Goal: Find specific page/section: Find specific page/section

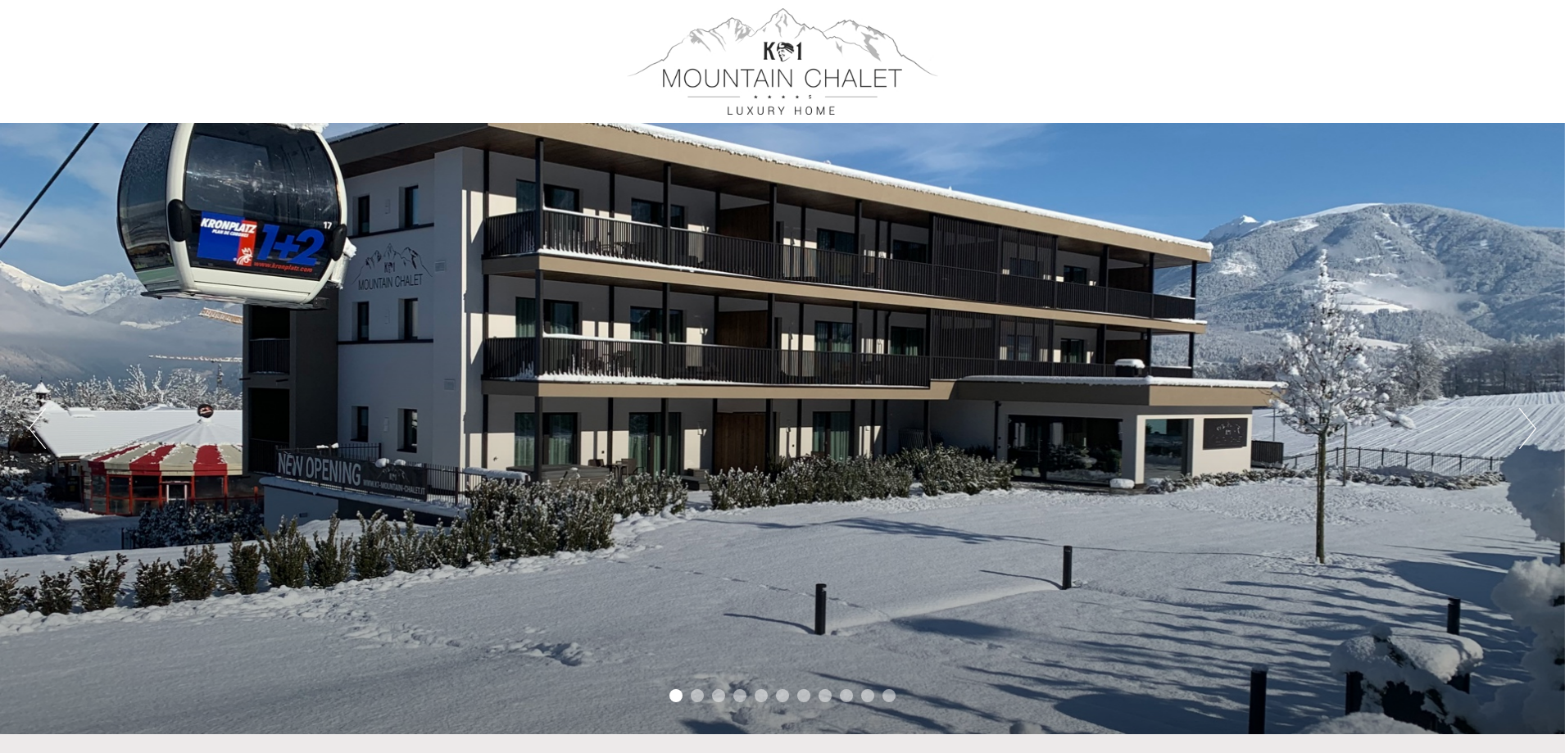
click at [1530, 424] on button "Next" at bounding box center [1527, 428] width 17 height 41
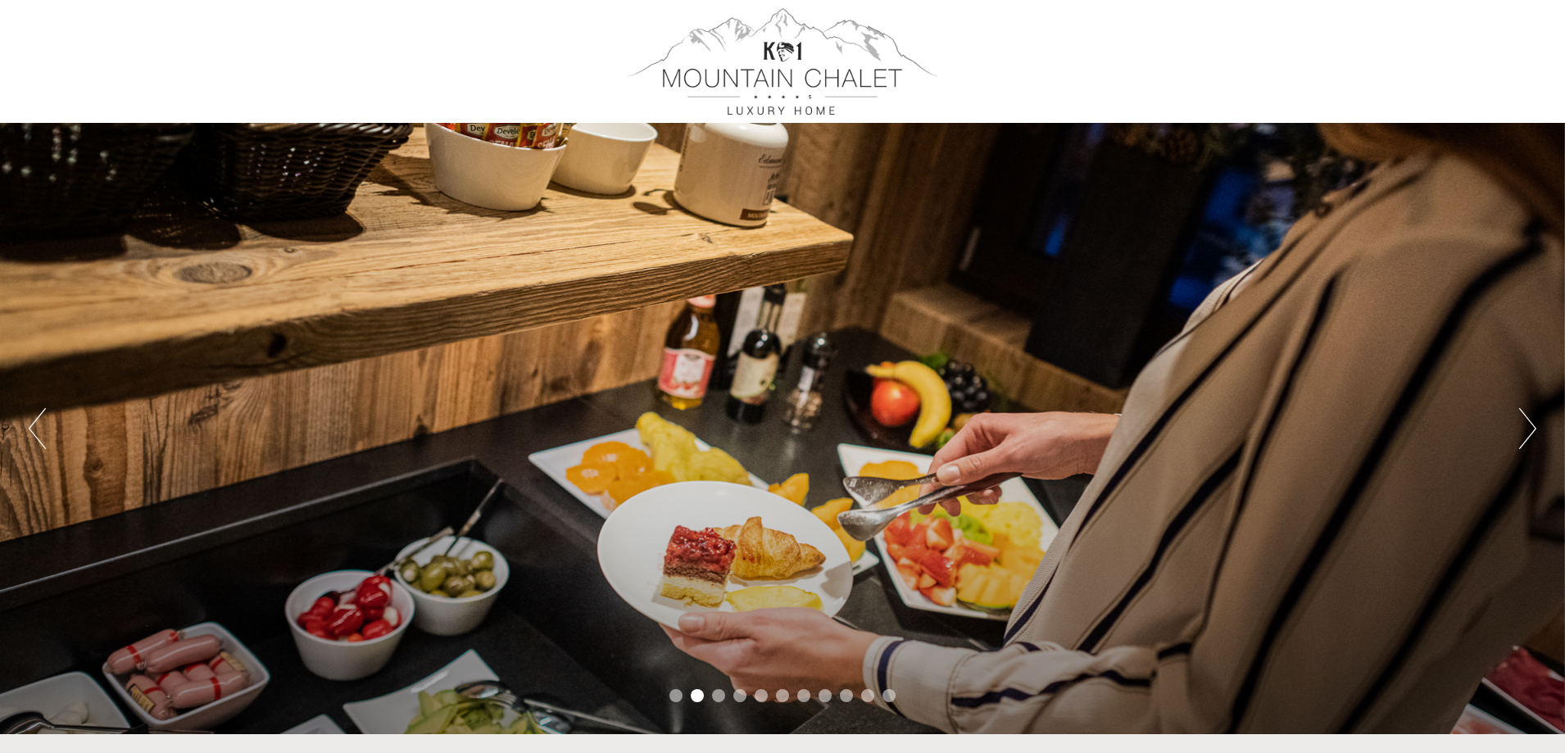
click at [1530, 424] on button "Next" at bounding box center [1527, 428] width 17 height 41
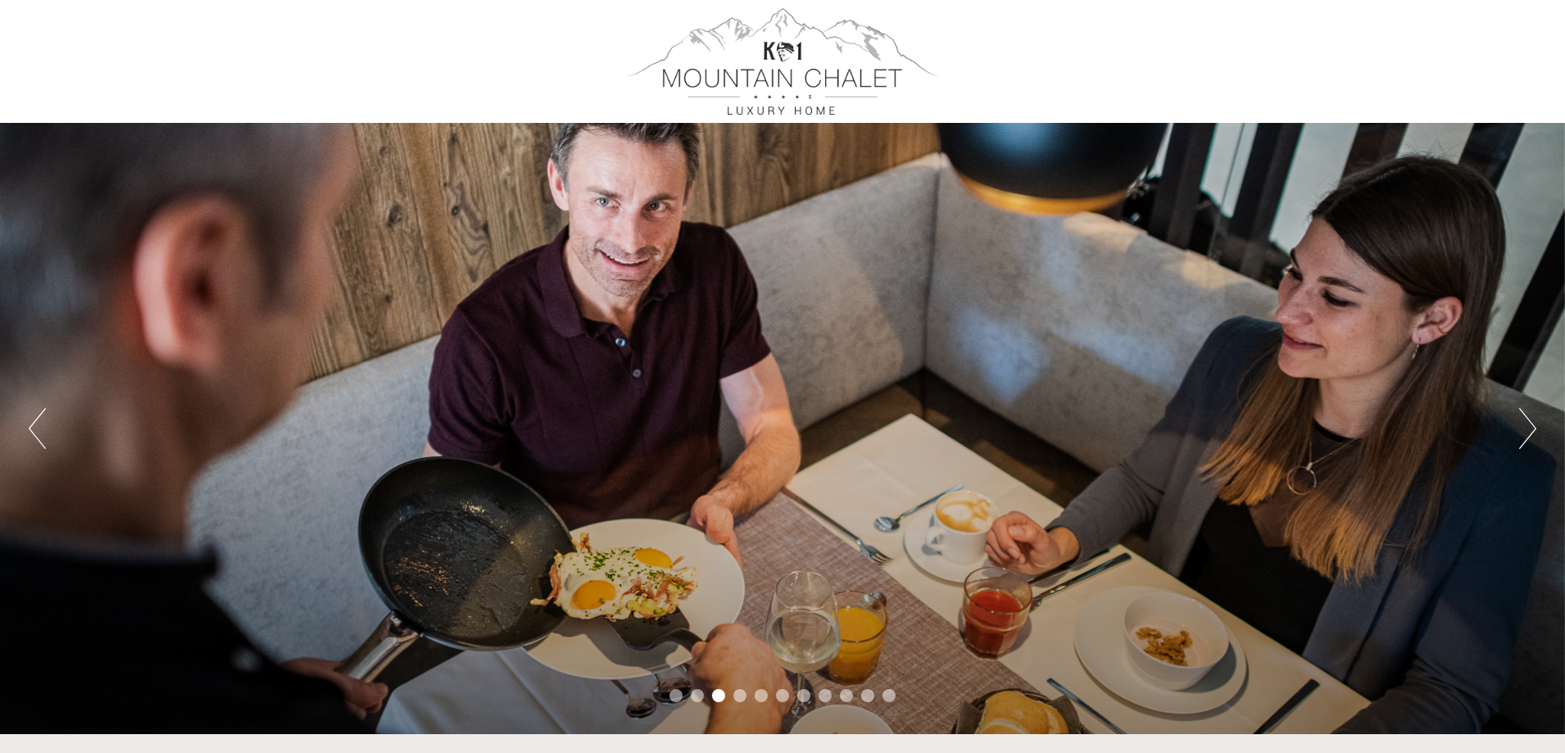
click at [1528, 424] on button "Next" at bounding box center [1527, 428] width 17 height 41
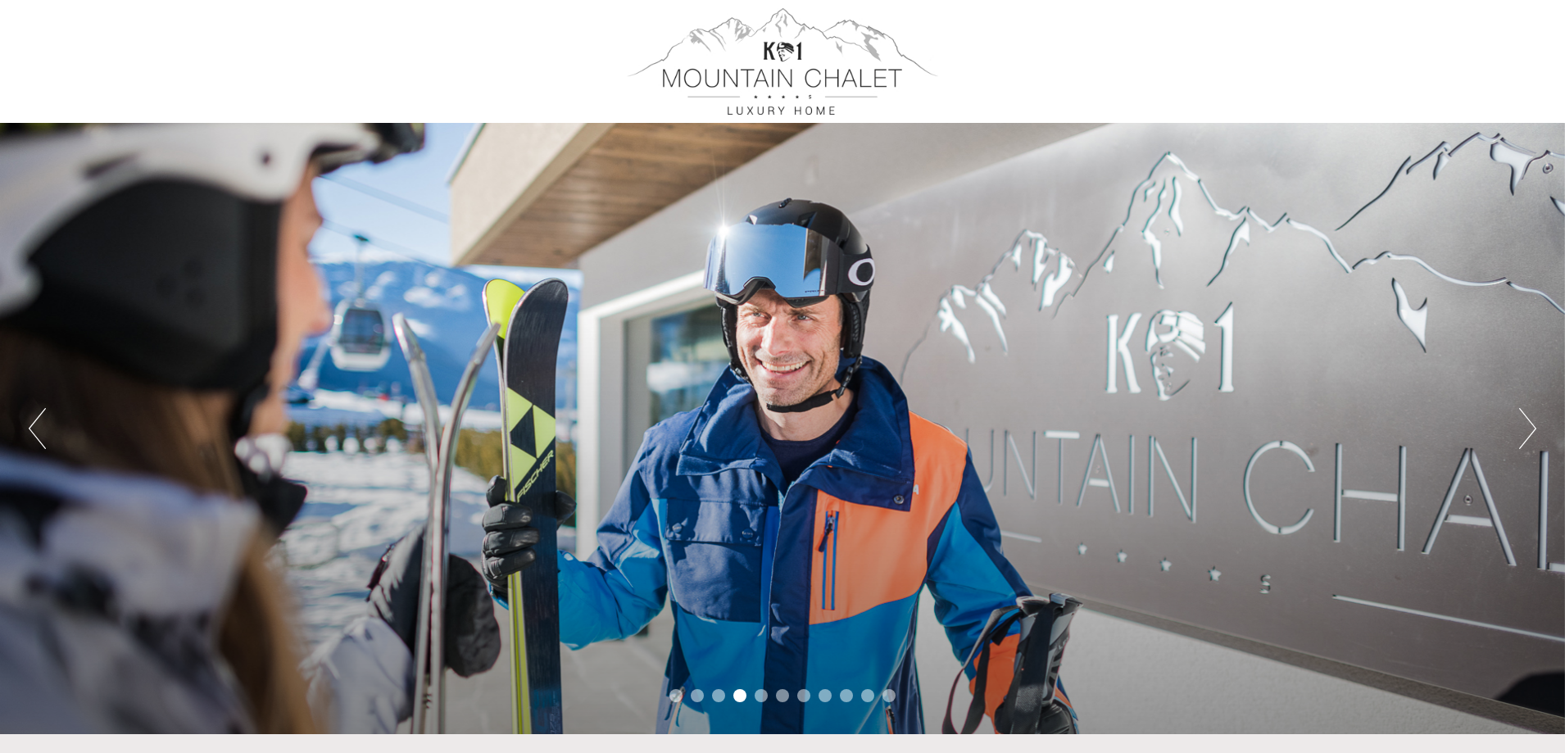
click at [1528, 424] on button "Next" at bounding box center [1527, 428] width 17 height 41
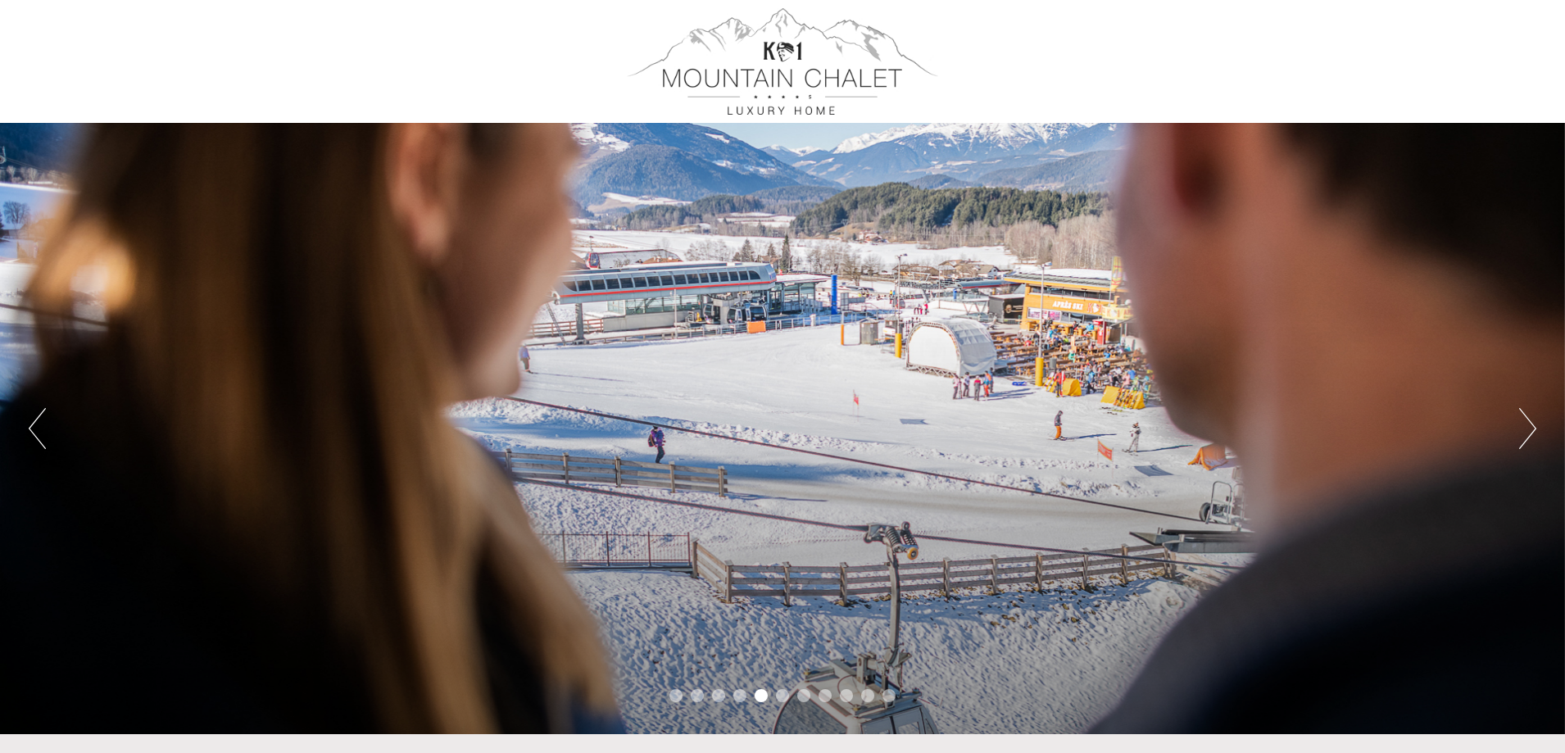
click at [1524, 423] on button "Next" at bounding box center [1527, 428] width 17 height 41
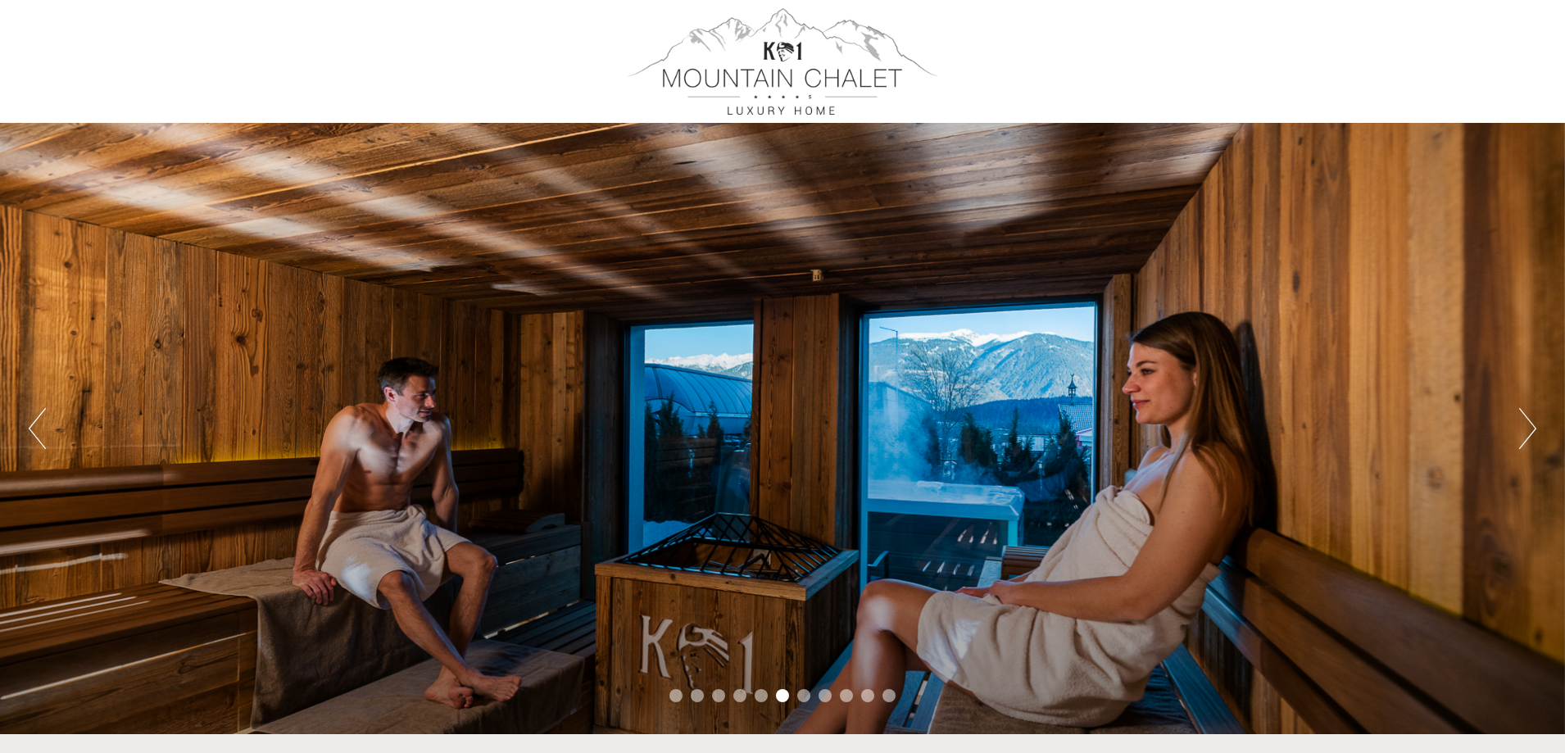
click at [1524, 423] on button "Next" at bounding box center [1527, 428] width 17 height 41
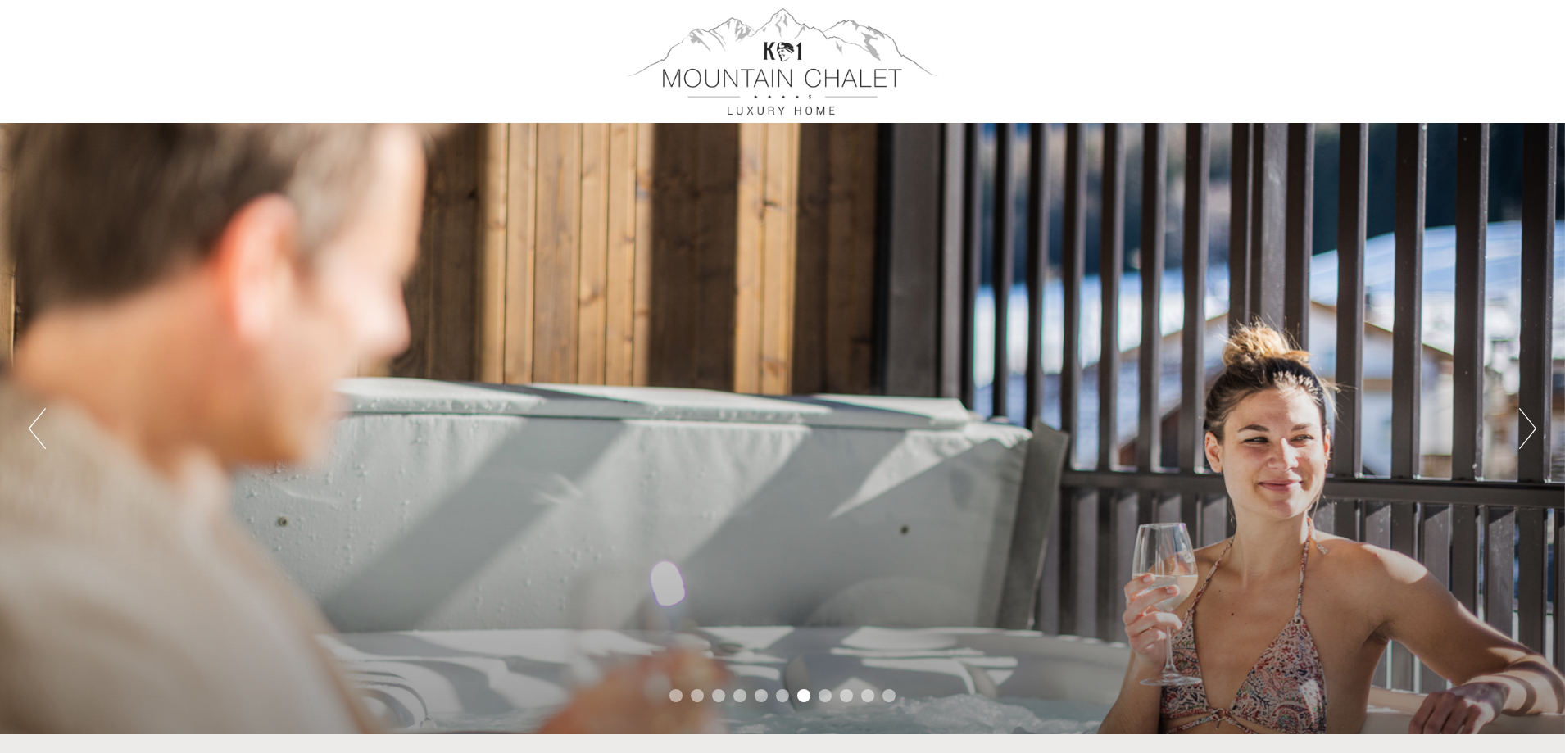
click at [1524, 423] on button "Next" at bounding box center [1527, 428] width 17 height 41
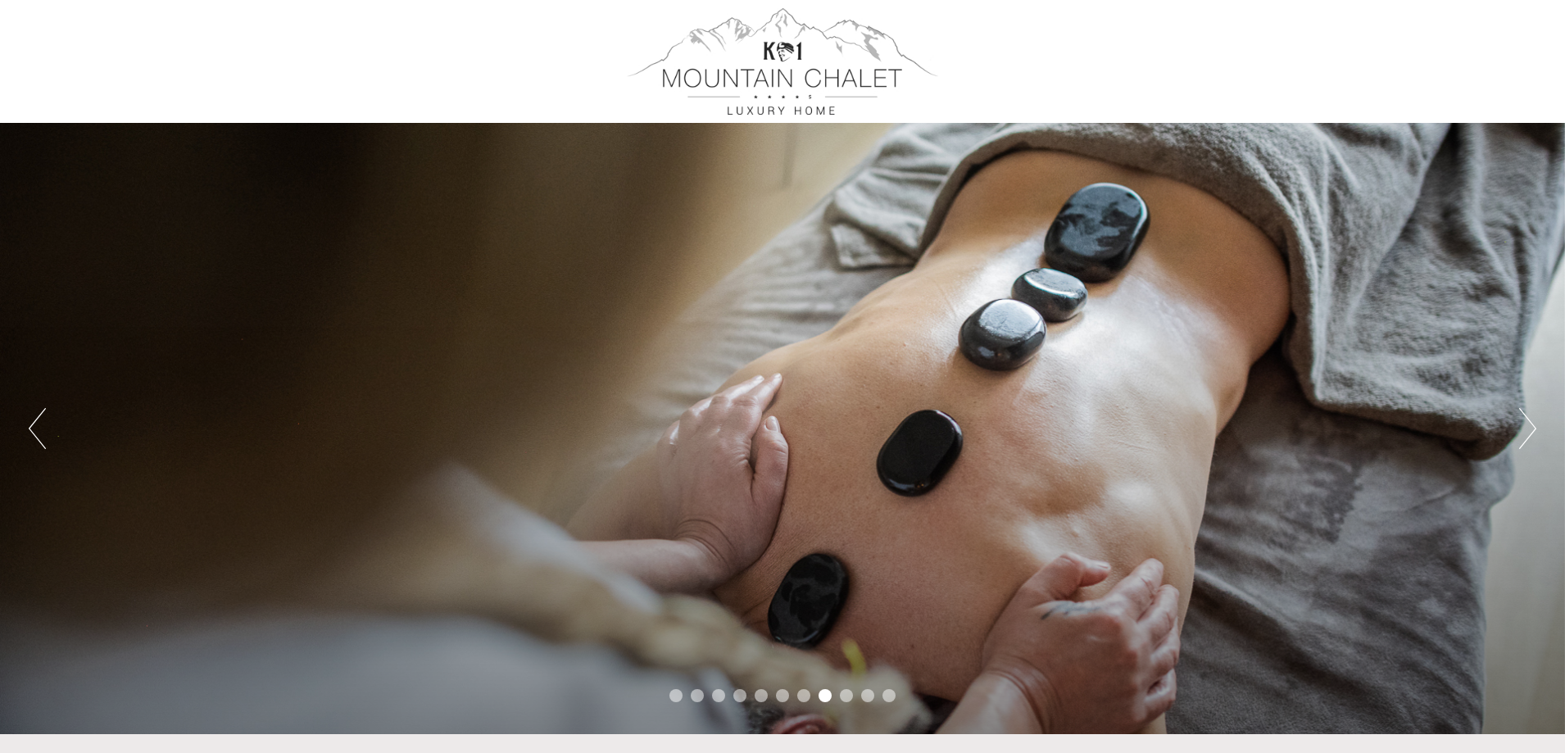
click at [1524, 423] on button "Next" at bounding box center [1527, 428] width 17 height 41
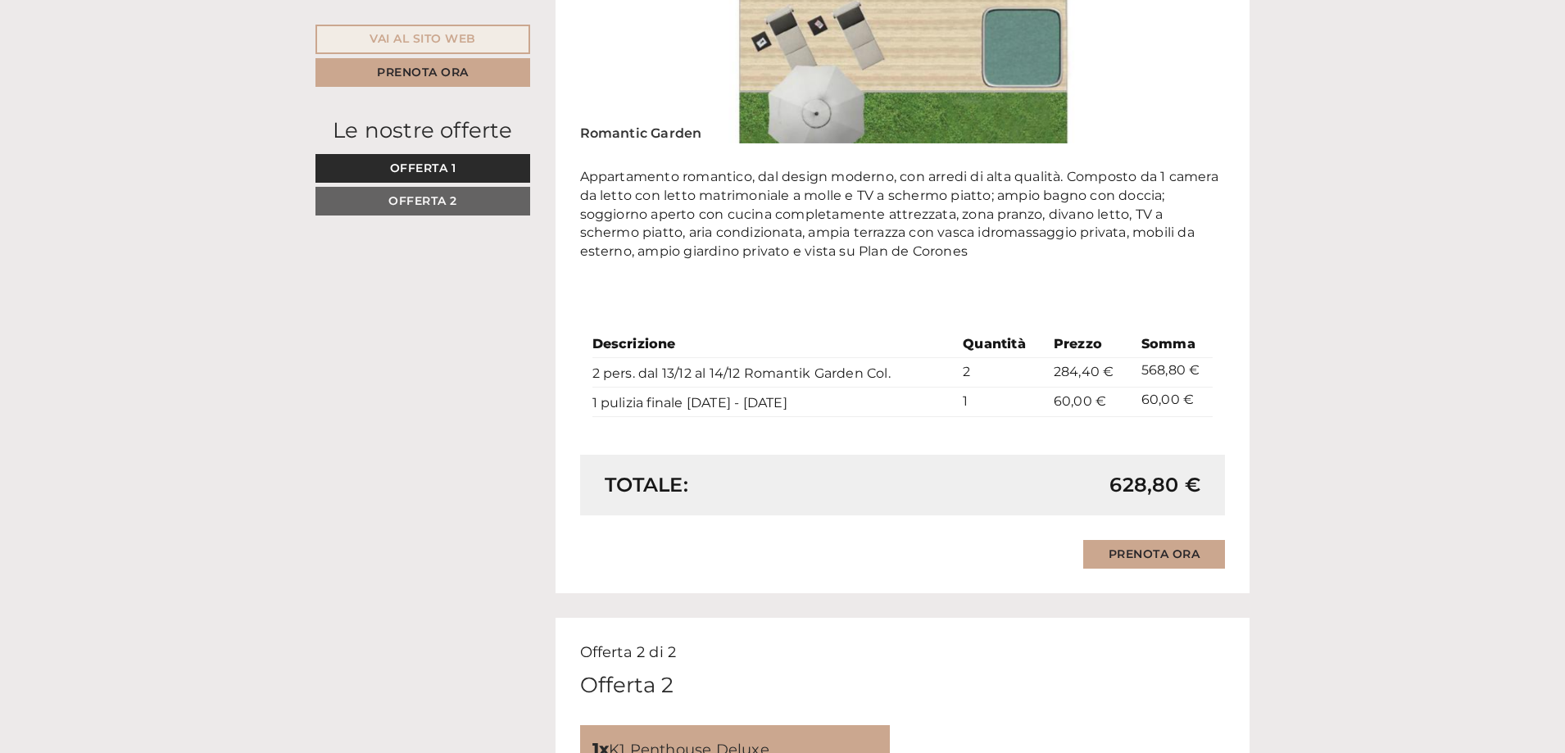
scroll to position [1393, 0]
click at [413, 202] on span "Offerta 2" at bounding box center [422, 200] width 69 height 15
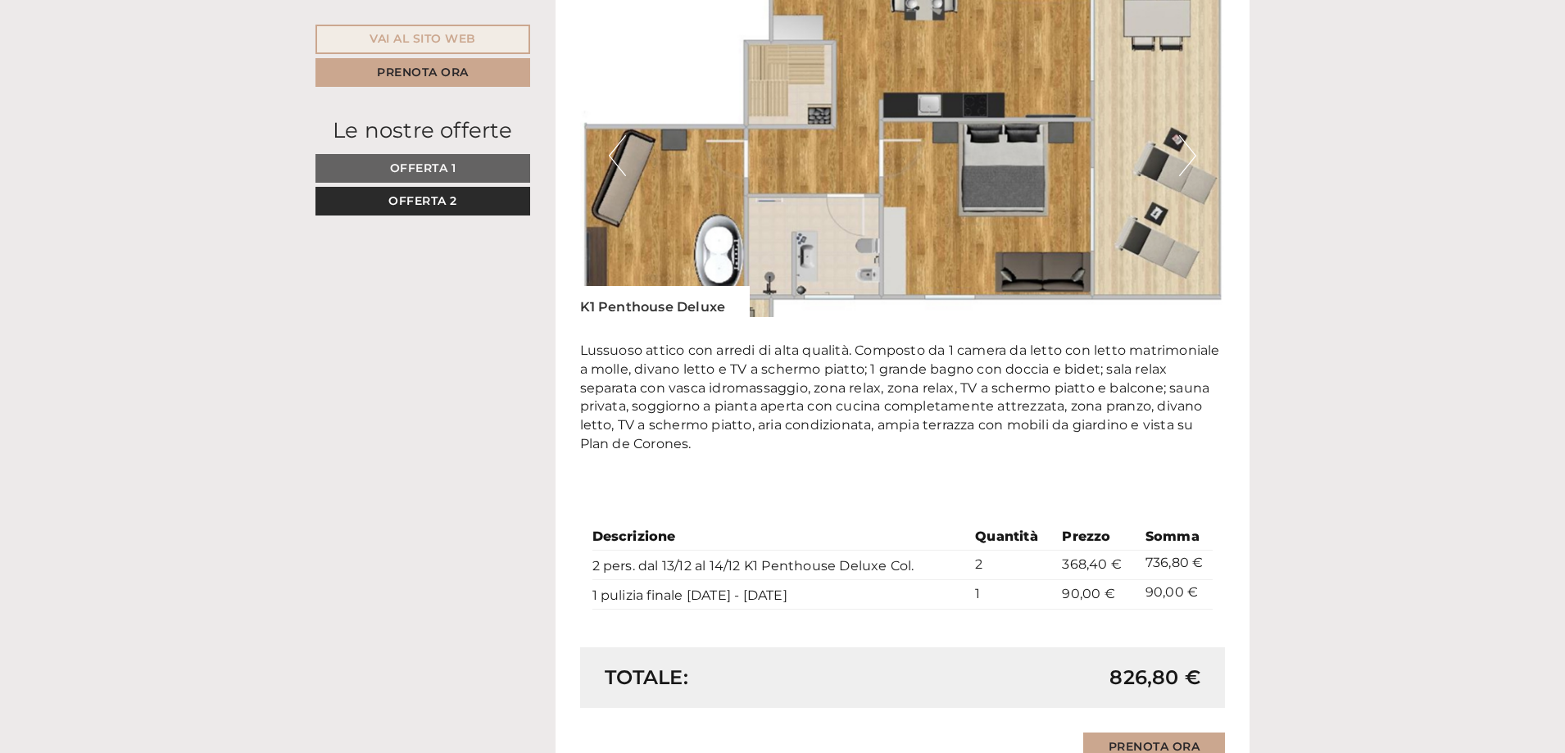
scroll to position [1287, 0]
